Goal: Navigation & Orientation: Find specific page/section

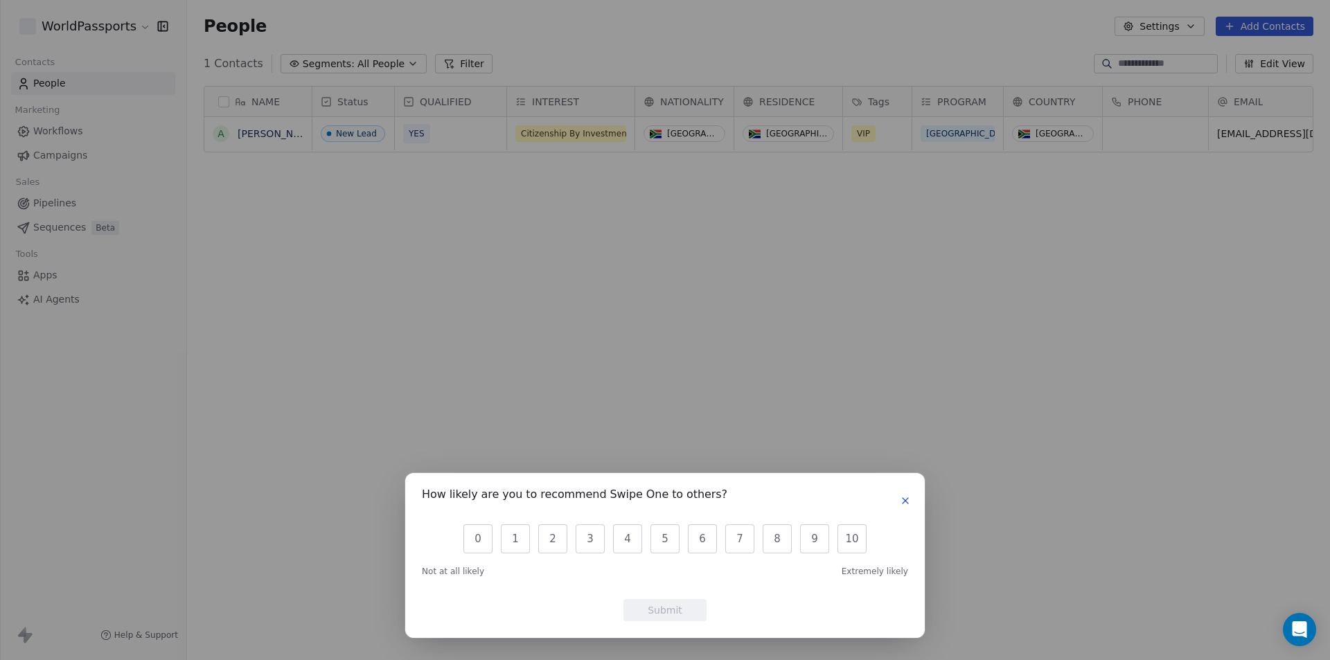
scroll to position [570, 1133]
drag, startPoint x: 909, startPoint y: 501, endPoint x: 801, endPoint y: 382, distance: 160.4
click at [908, 501] on icon "button" at bounding box center [905, 500] width 11 height 11
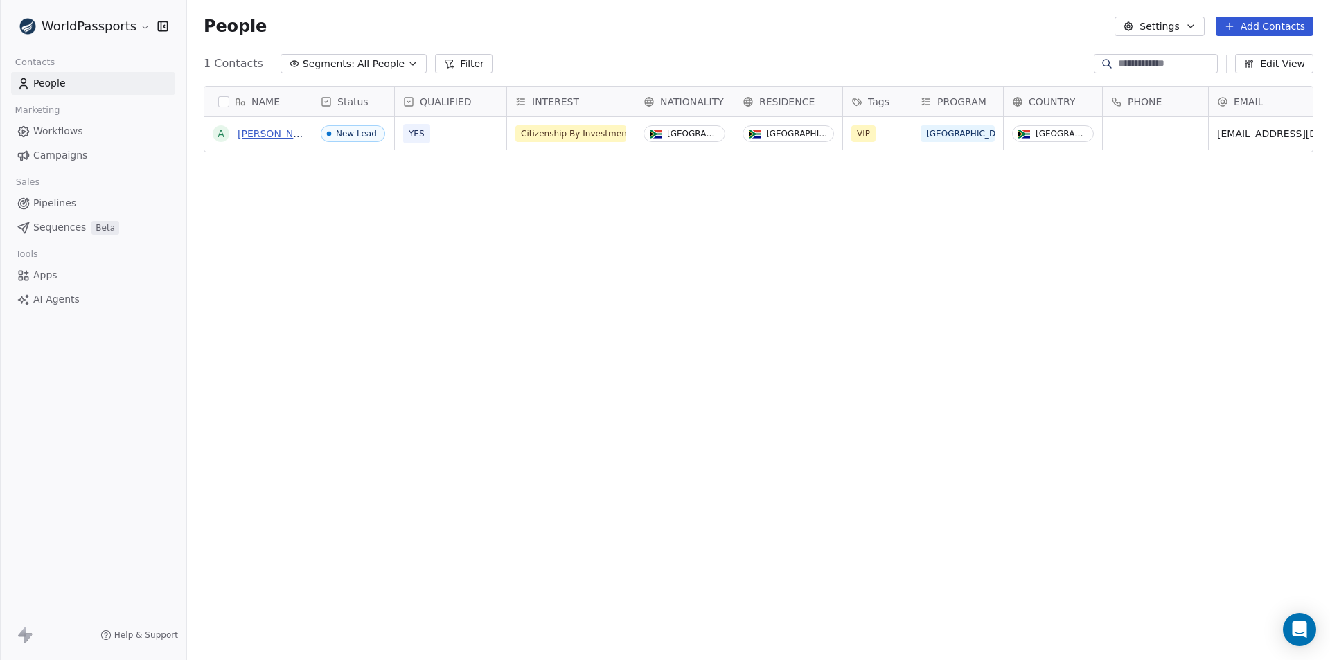
click at [261, 136] on link "[PERSON_NAME]" at bounding box center [278, 133] width 80 height 11
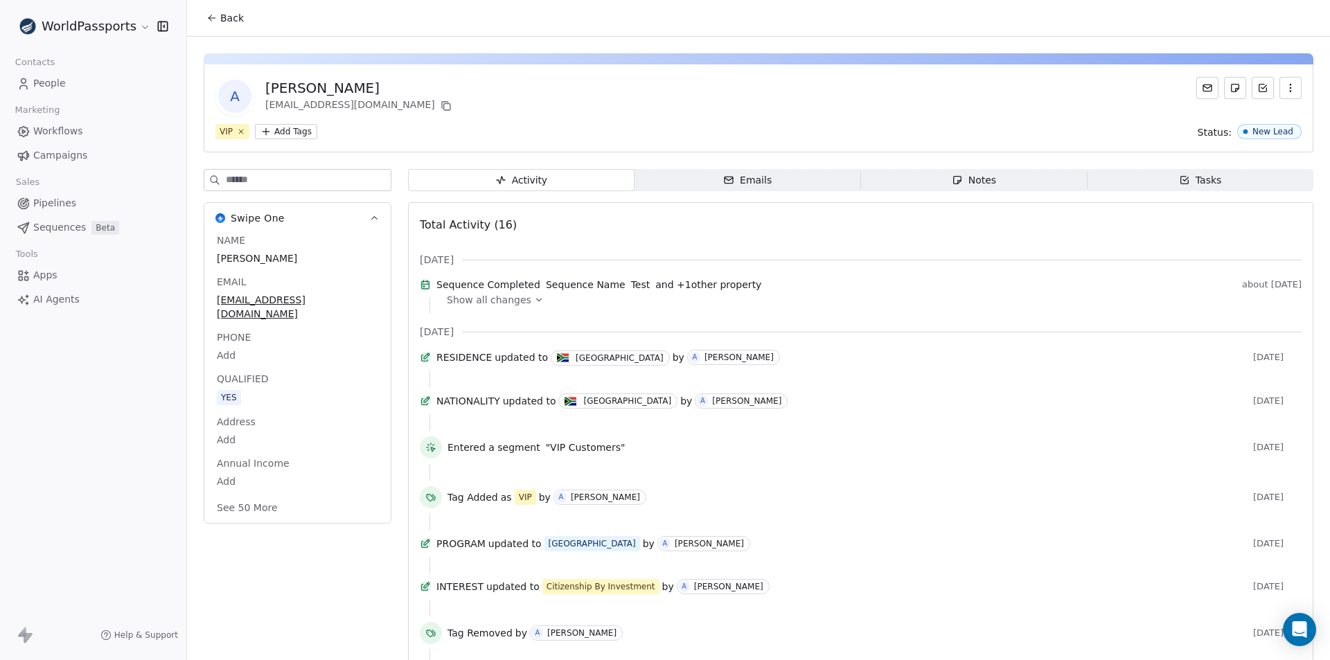
click at [782, 177] on span "Emails Emails" at bounding box center [748, 180] width 227 height 22
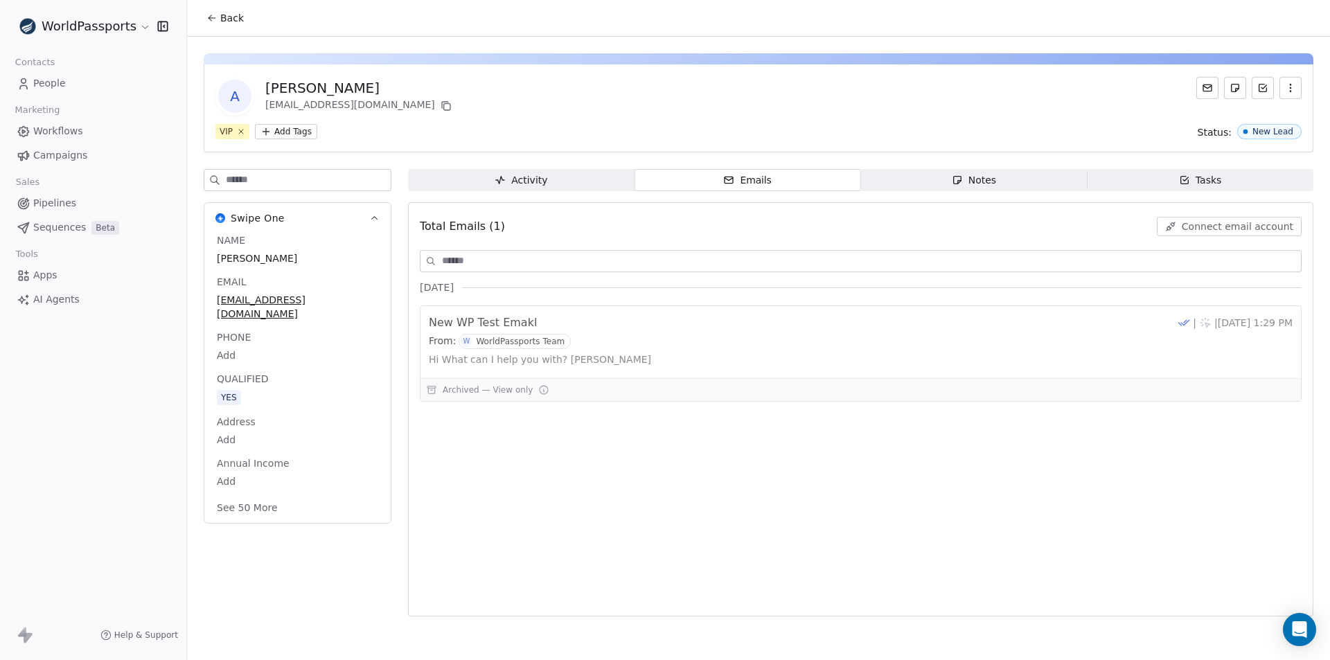
click at [986, 185] on div "Notes" at bounding box center [974, 180] width 44 height 15
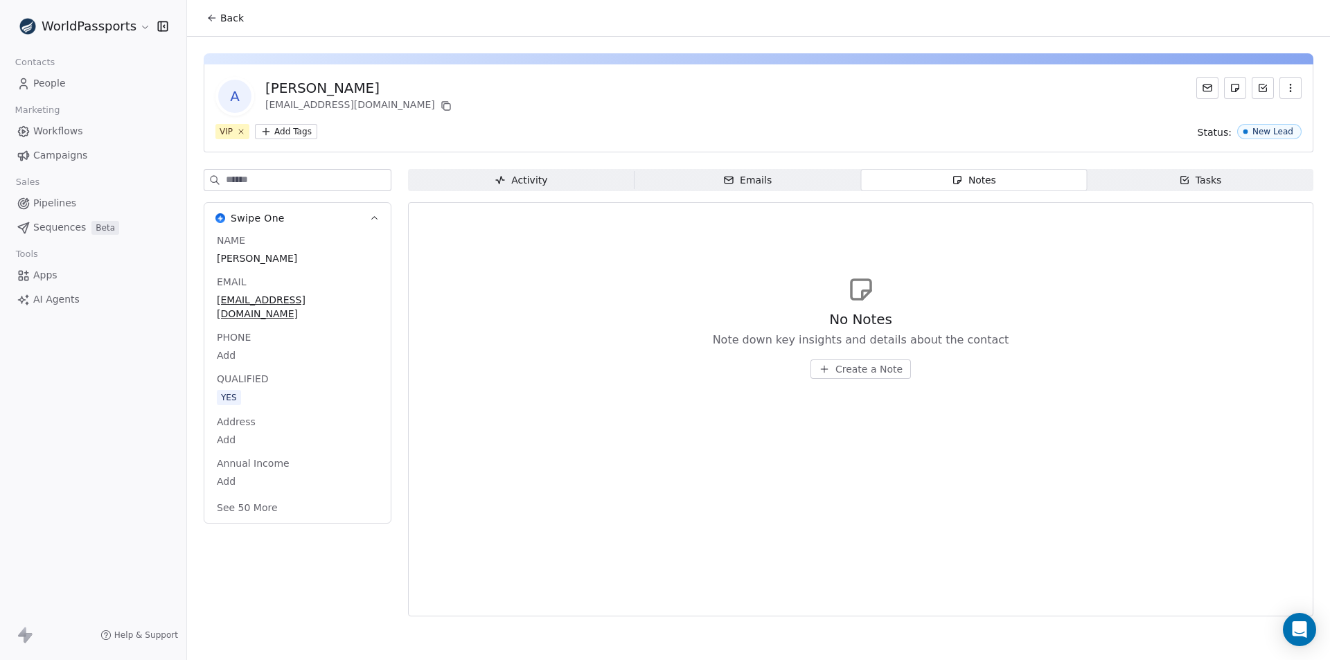
click at [1156, 178] on span "Tasks Tasks" at bounding box center [1200, 180] width 227 height 22
click at [509, 173] on div "Activity" at bounding box center [521, 180] width 53 height 15
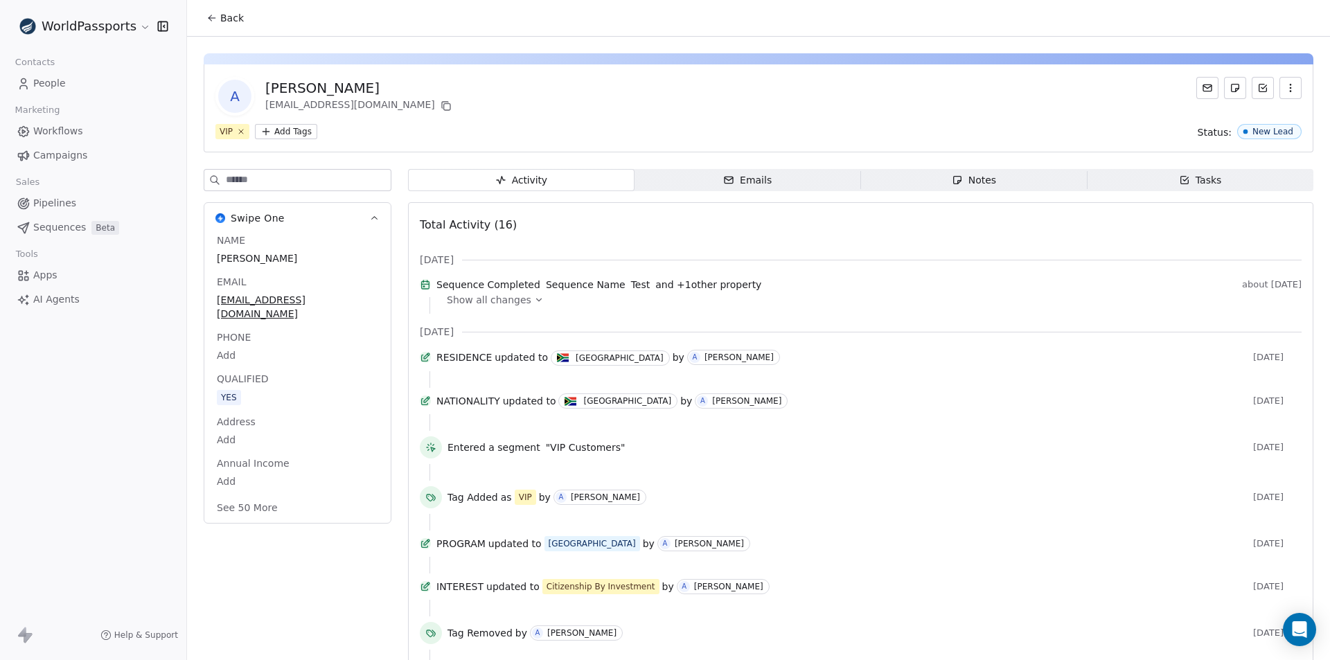
click at [51, 131] on span "Workflows" at bounding box center [58, 131] width 50 height 15
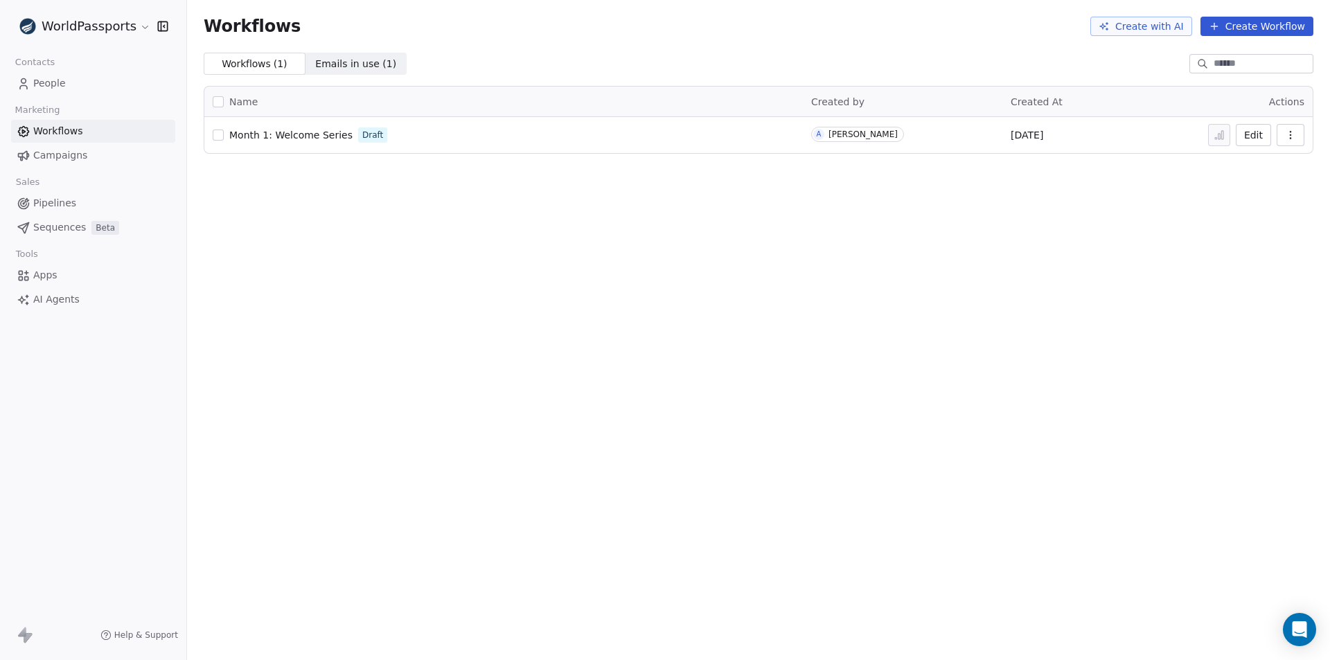
click at [49, 158] on span "Campaigns" at bounding box center [60, 155] width 54 height 15
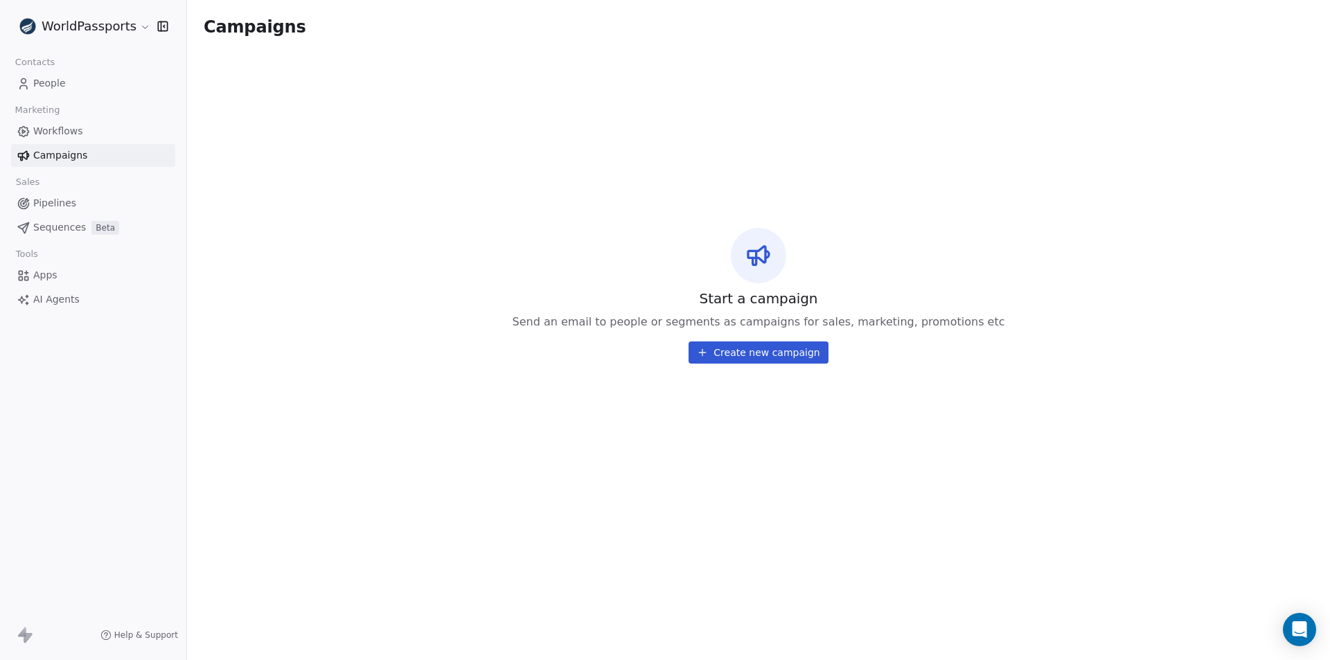
click at [39, 207] on span "Pipelines" at bounding box center [54, 203] width 43 height 15
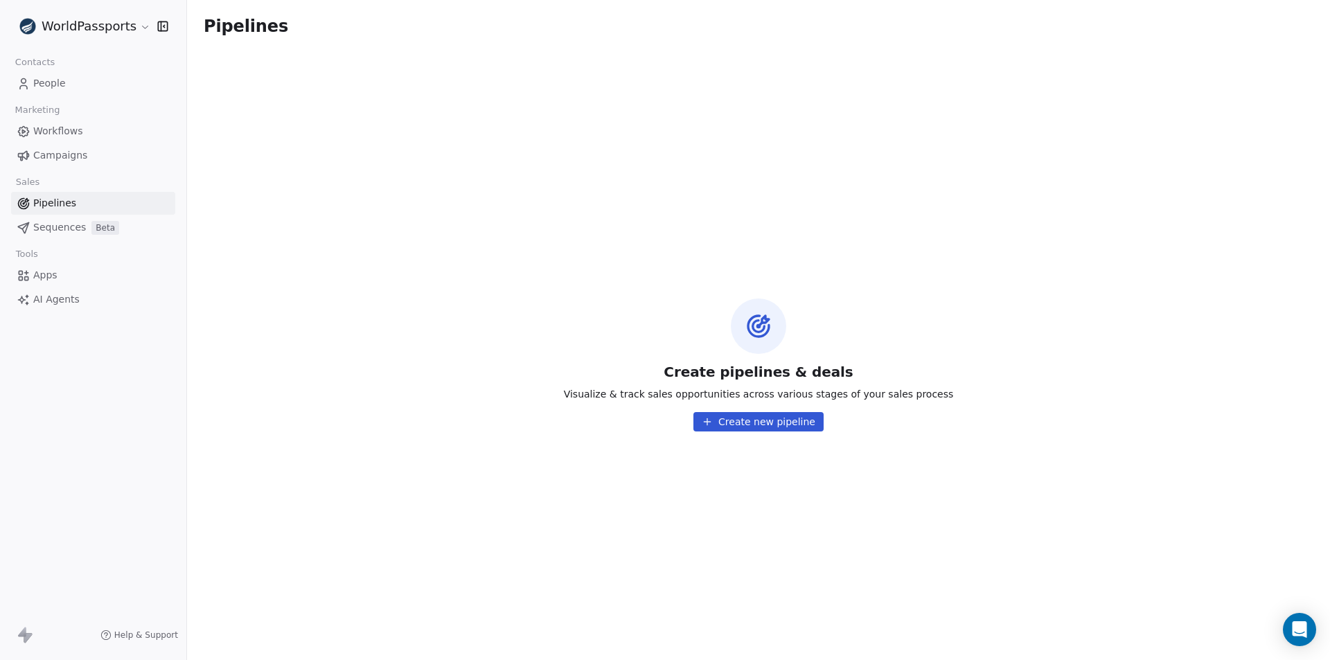
click at [42, 222] on span "Sequences" at bounding box center [59, 227] width 53 height 15
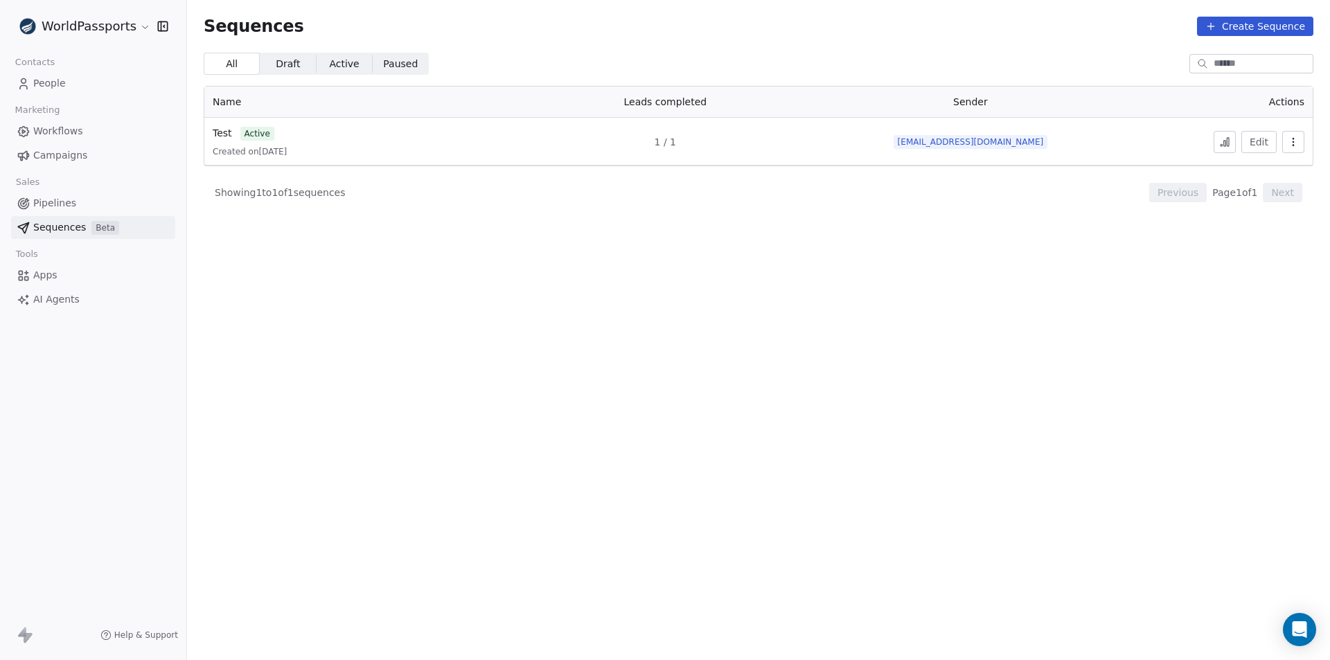
click at [51, 87] on span "People" at bounding box center [49, 83] width 33 height 15
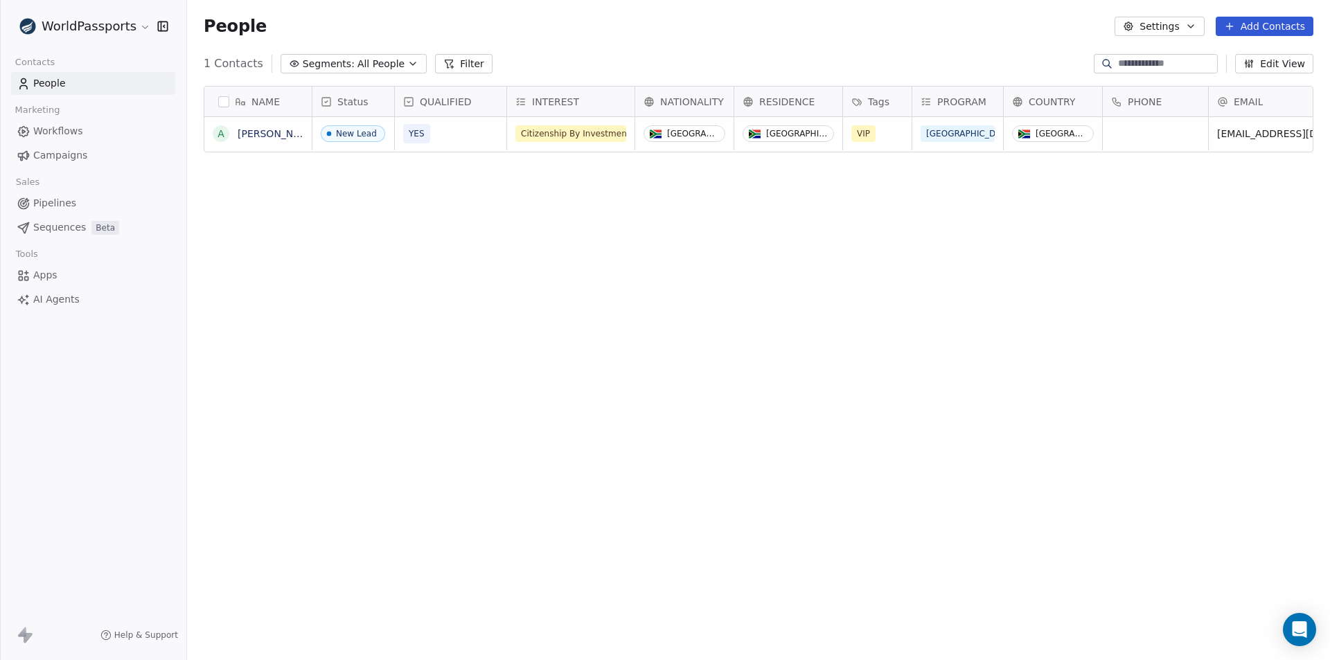
scroll to position [570, 1133]
click at [373, 339] on div "NAME A [PERSON_NAME] Status QUALIFIED INTEREST NATIONALITY RESIDENCE Tags PROGR…" at bounding box center [758, 365] width 1143 height 581
